Goal: Check status: Check status

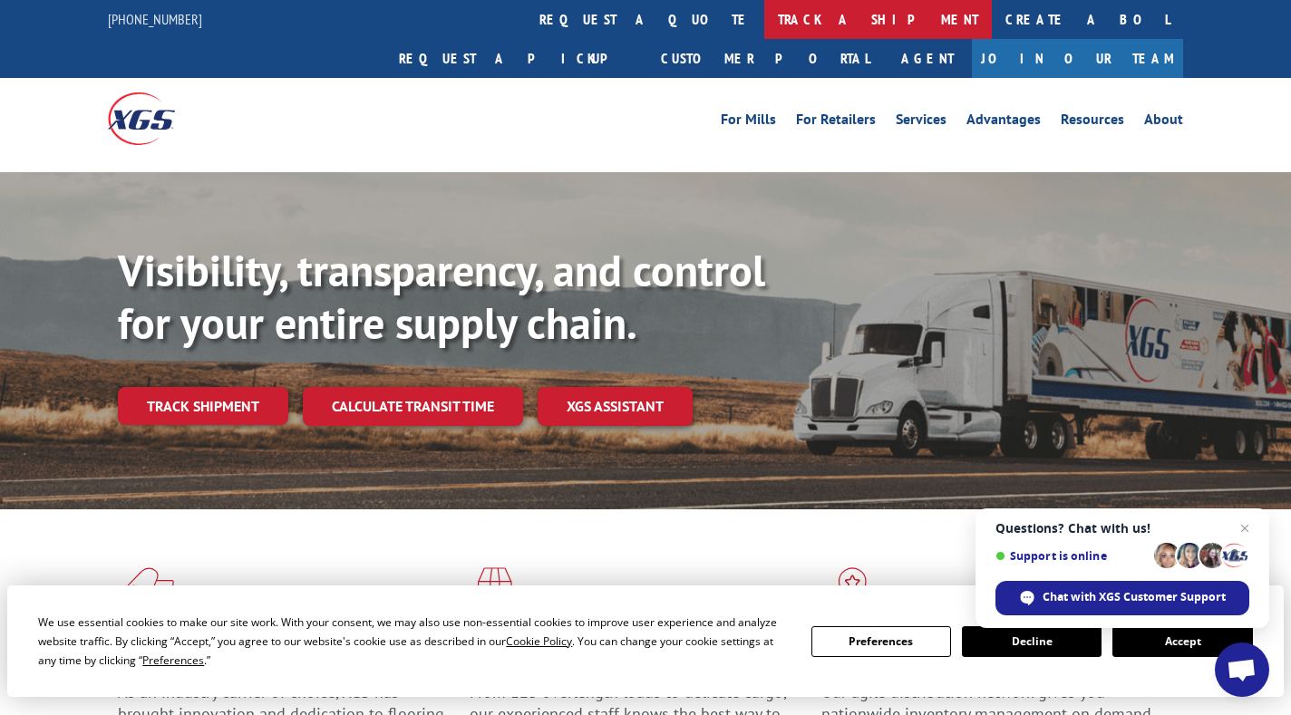
click at [764, 22] on link "track a shipment" at bounding box center [878, 19] width 228 height 39
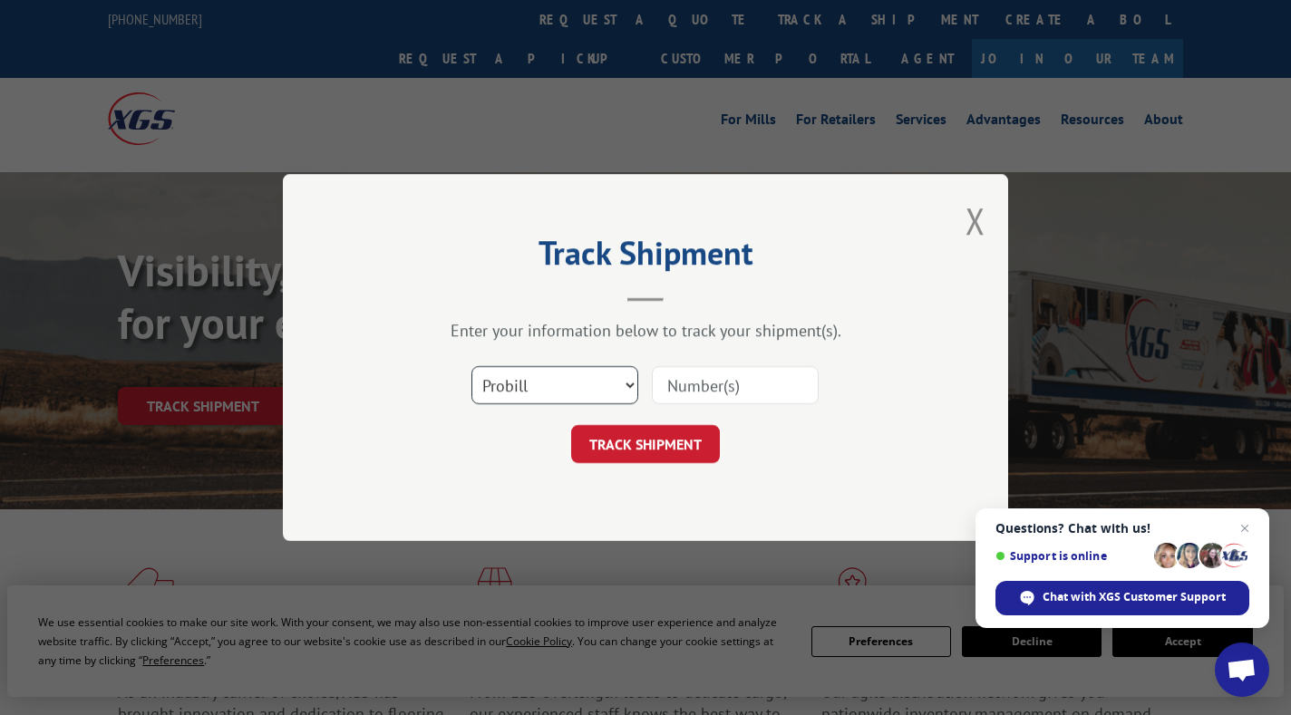
click at [609, 375] on select "Select category... Probill BOL PO" at bounding box center [555, 385] width 167 height 38
select select "bol"
click at [472, 366] on select "Select category... Probill BOL PO" at bounding box center [555, 385] width 167 height 38
click at [663, 382] on input at bounding box center [735, 385] width 167 height 38
paste input "242845"
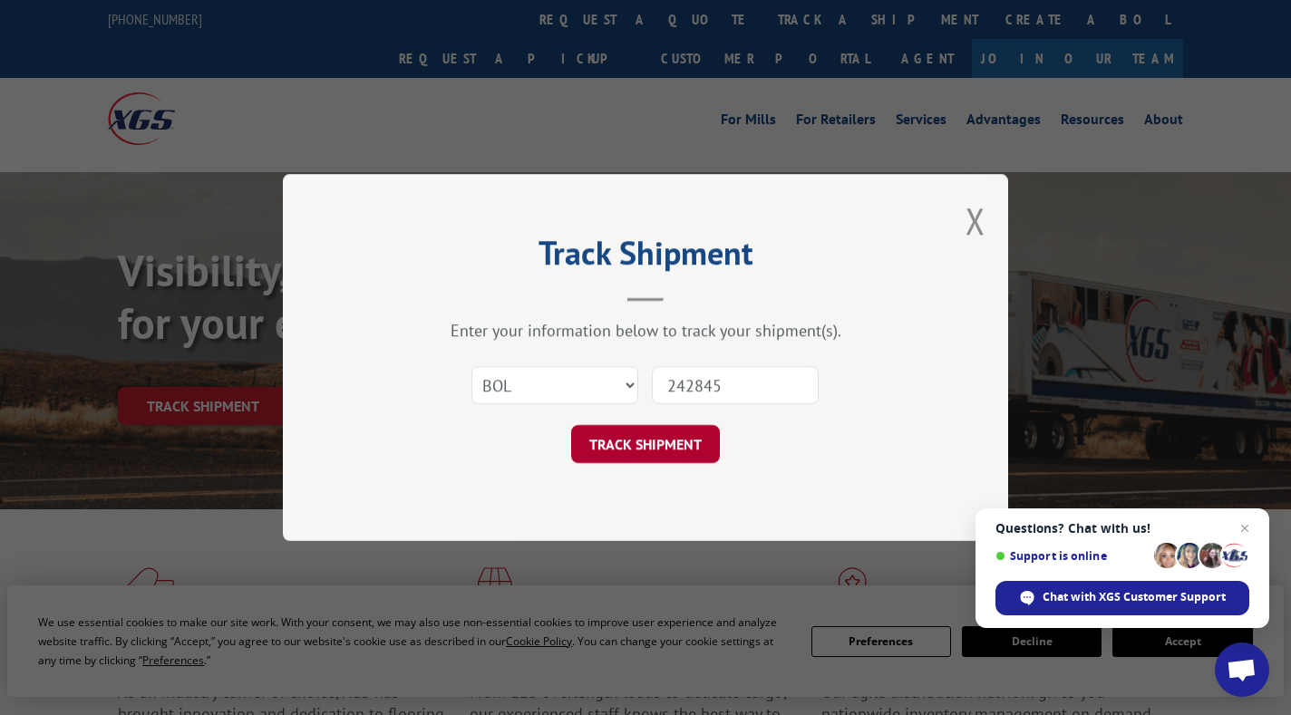
type input "242845"
click at [666, 443] on button "TRACK SHIPMENT" at bounding box center [645, 444] width 149 height 38
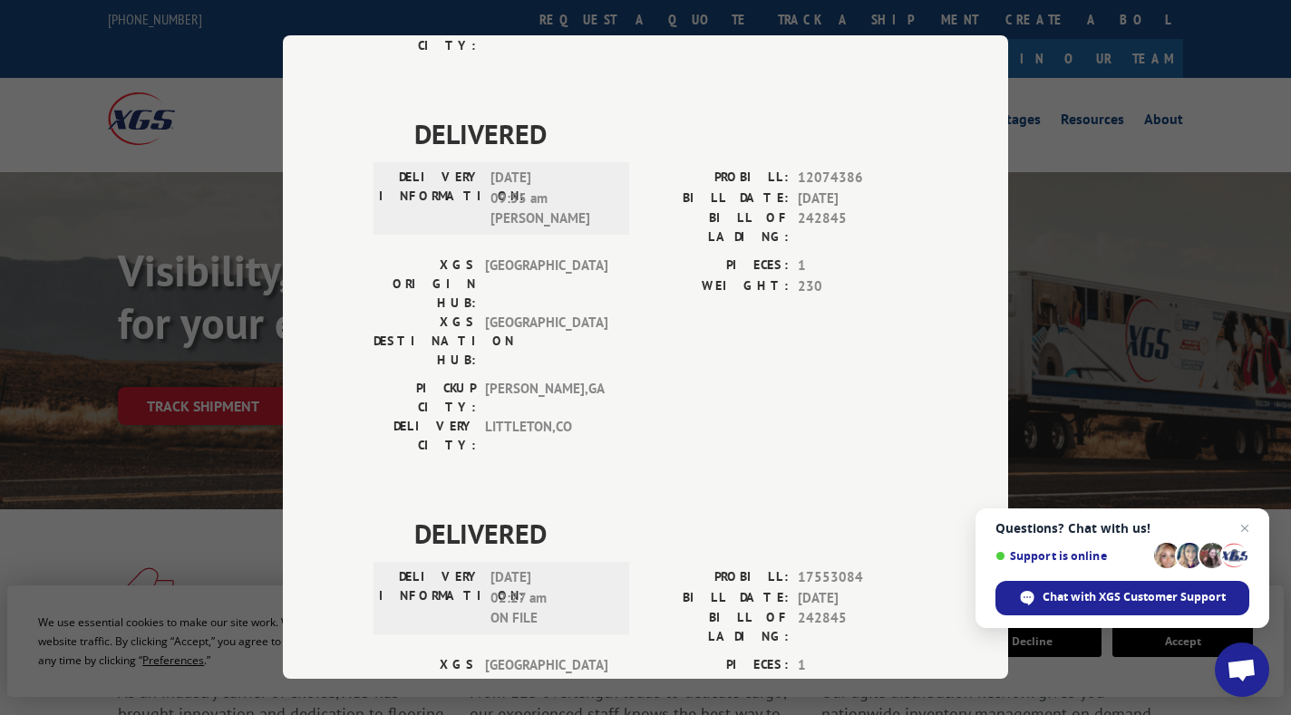
scroll to position [470, 0]
